Goal: Transaction & Acquisition: Purchase product/service

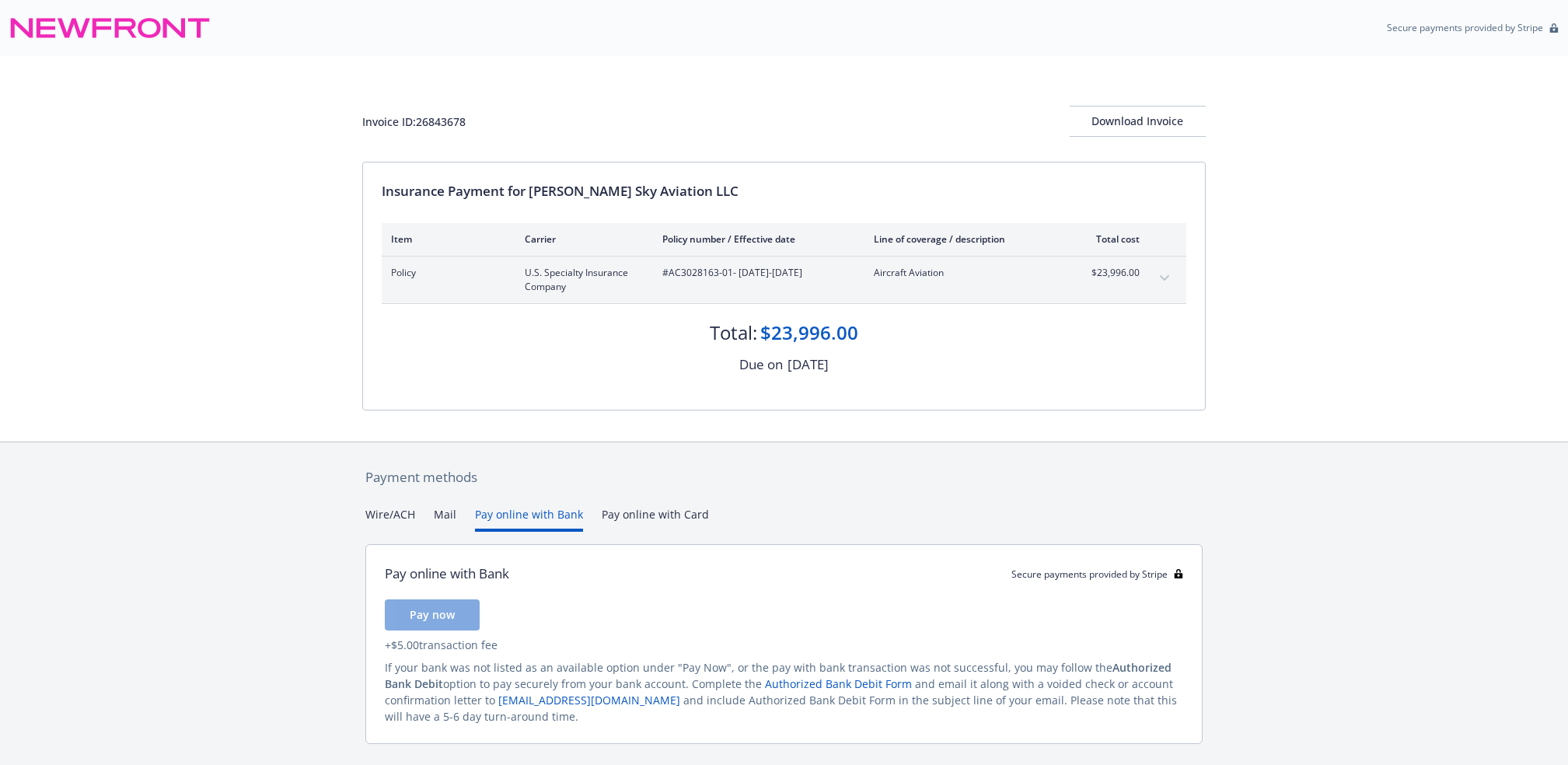
click at [557, 510] on button "Pay online with Bank" at bounding box center [529, 519] width 108 height 25
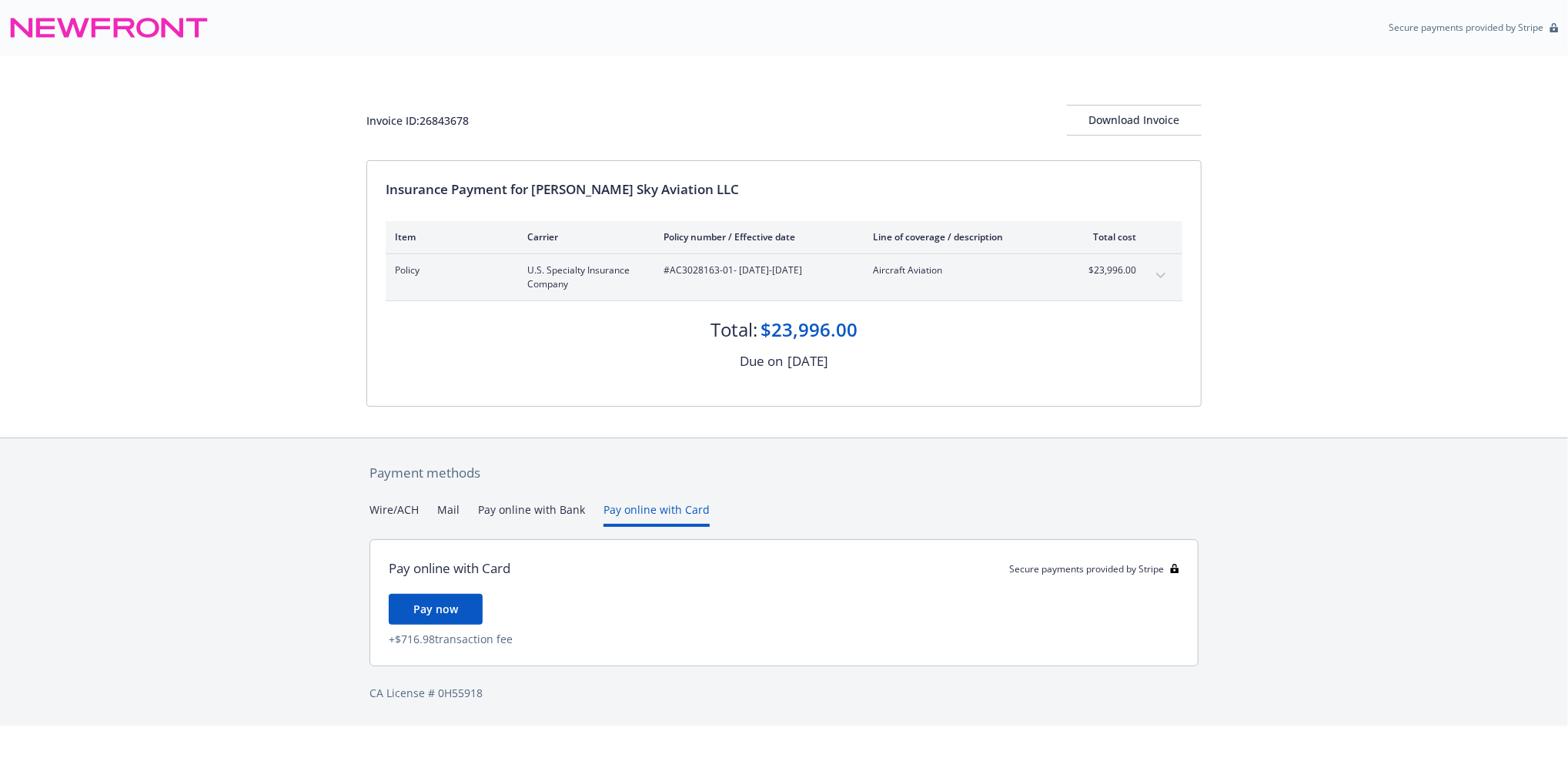
click at [625, 509] on button "Pay online with Card" at bounding box center [656, 514] width 106 height 25
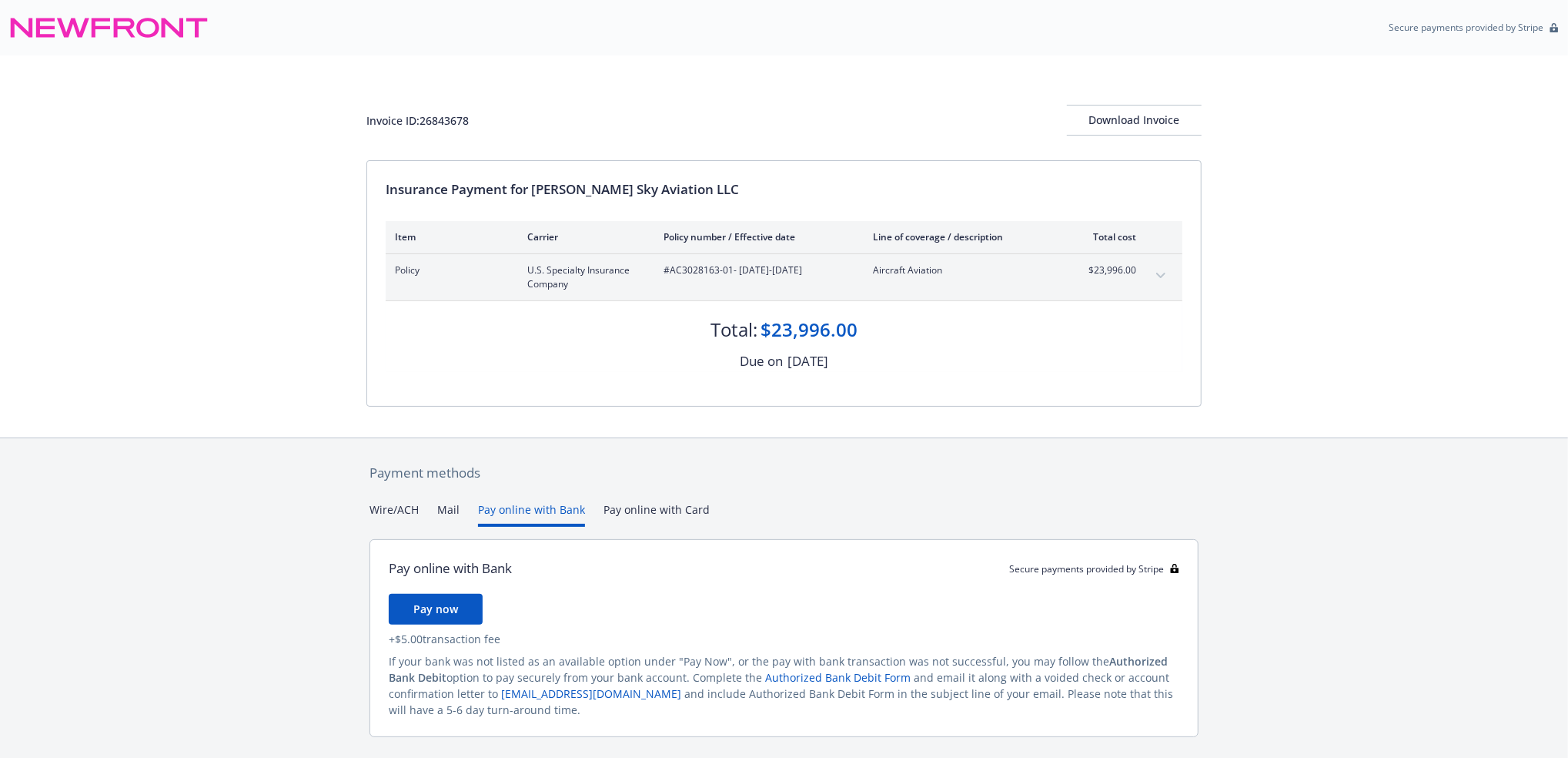
click at [563, 505] on button "Pay online with Bank" at bounding box center [532, 514] width 107 height 25
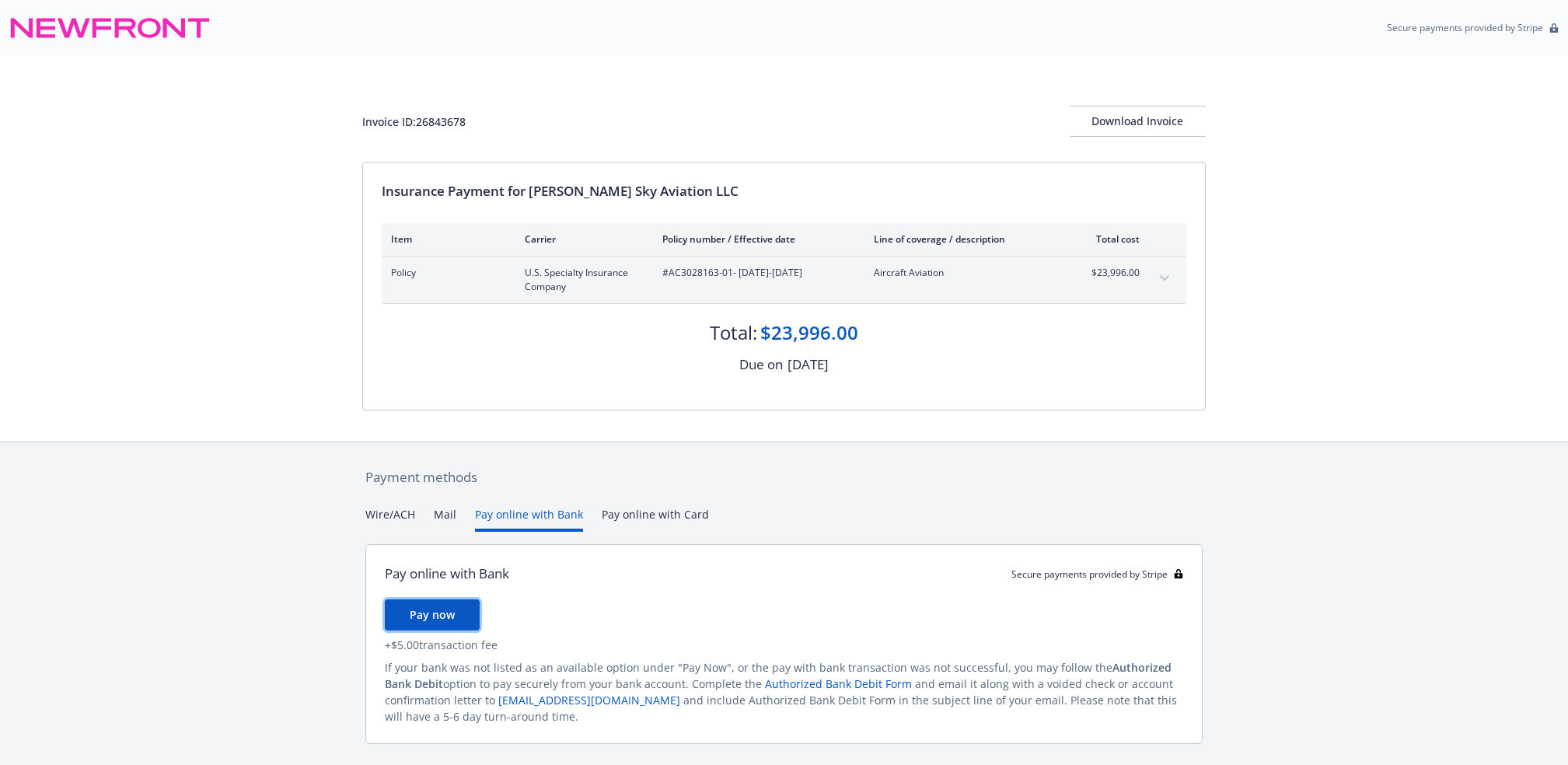
click at [445, 609] on span "Pay now" at bounding box center [432, 614] width 45 height 15
